Goal: Task Accomplishment & Management: Manage account settings

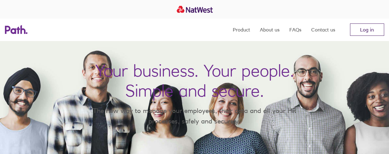
click at [372, 30] on link "Log in" at bounding box center [367, 29] width 34 height 12
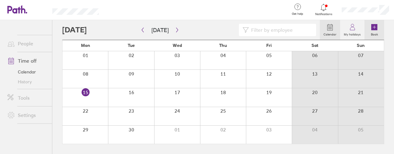
click at [372, 29] on icon at bounding box center [374, 27] width 6 height 6
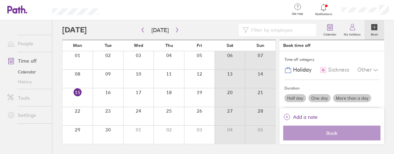
drag, startPoint x: 108, startPoint y: 91, endPoint x: 115, endPoint y: 92, distance: 7.4
click at [108, 92] on div at bounding box center [108, 97] width 30 height 18
click at [105, 91] on div at bounding box center [108, 97] width 30 height 18
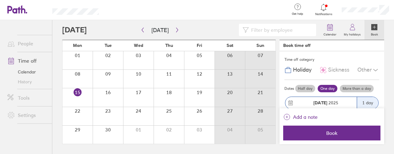
click at [109, 93] on div at bounding box center [108, 97] width 30 height 18
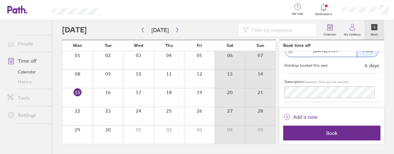
scroll to position [52, 0]
click at [308, 115] on span "Add a note" at bounding box center [305, 117] width 25 height 10
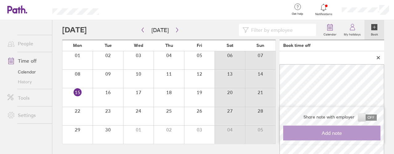
click at [364, 120] on span at bounding box center [367, 117] width 18 height 6
click at [377, 119] on input "checkbox" at bounding box center [377, 119] width 0 height 0
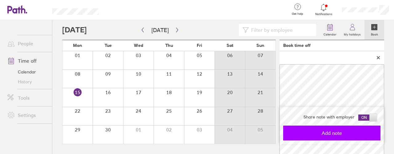
click at [329, 131] on span "Add note" at bounding box center [332, 133] width 89 height 6
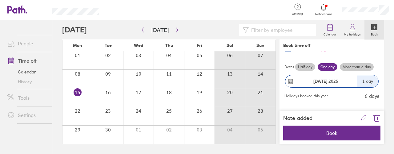
scroll to position [0, 0]
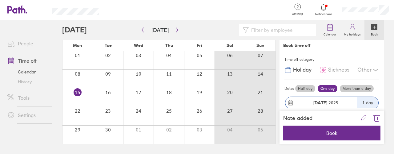
click at [299, 69] on span "Holiday" at bounding box center [302, 69] width 18 height 6
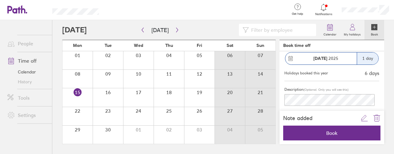
scroll to position [52, 0]
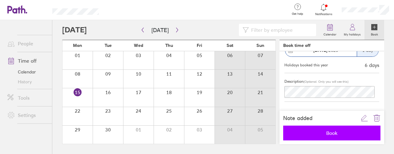
click at [333, 132] on span "Book" at bounding box center [332, 133] width 89 height 6
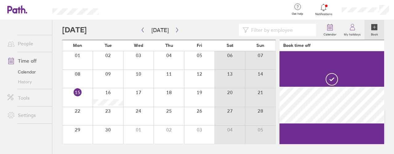
scroll to position [0, 0]
